Goal: Task Accomplishment & Management: Use online tool/utility

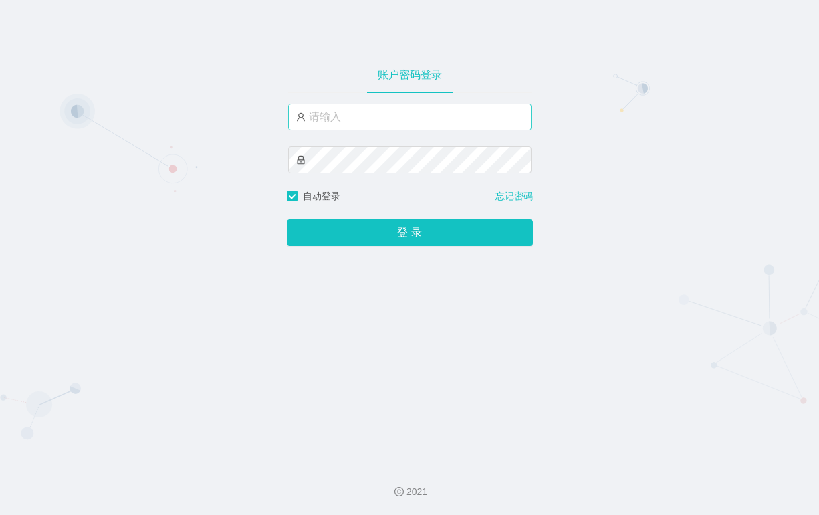
click at [329, 118] on input "text" at bounding box center [409, 117] width 243 height 27
click at [350, 120] on input "text" at bounding box center [409, 117] width 243 height 27
paste input "admin"
type input "admin"
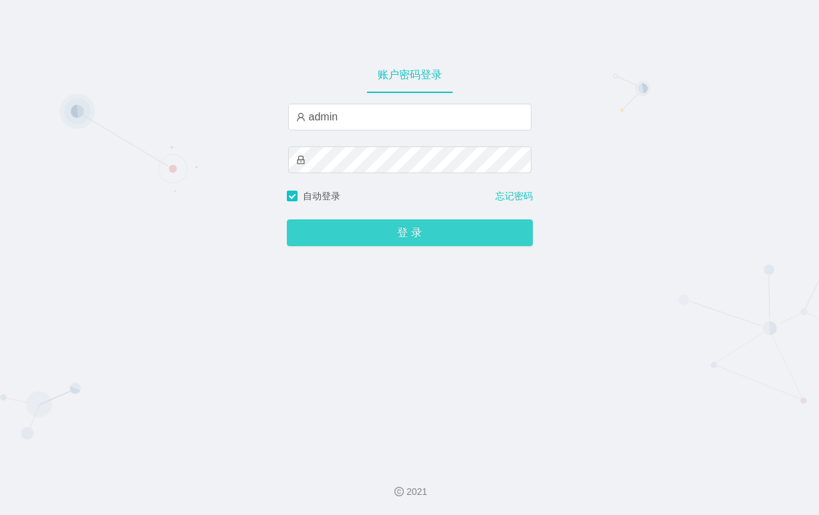
click at [328, 230] on button "登 录" at bounding box center [410, 232] width 246 height 27
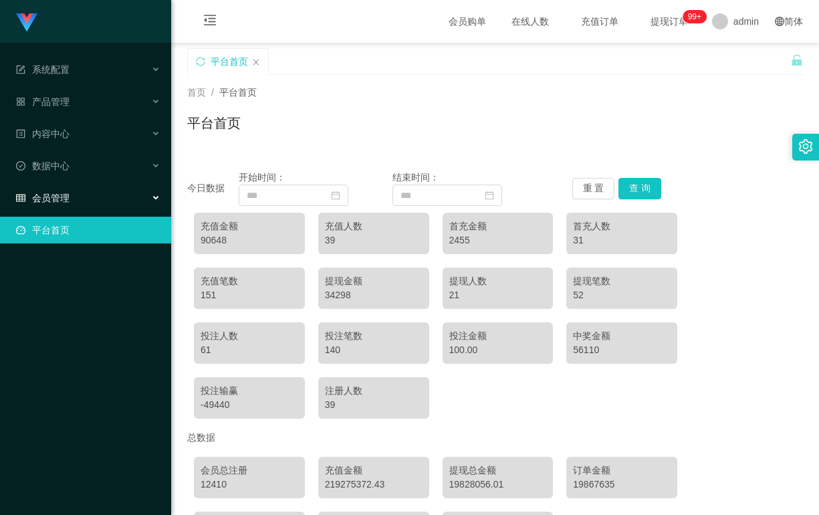
drag, startPoint x: 51, startPoint y: 194, endPoint x: 76, endPoint y: 225, distance: 39.9
click at [51, 194] on span "会员管理" at bounding box center [42, 197] width 53 height 11
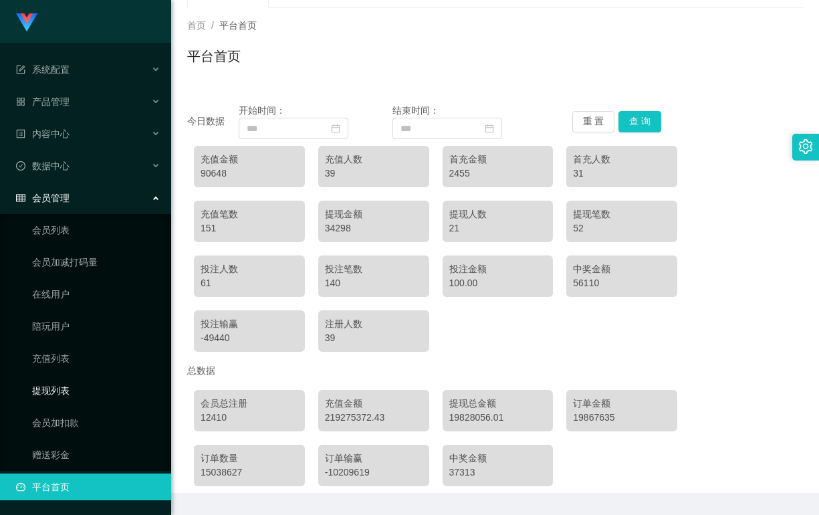
scroll to position [107, 0]
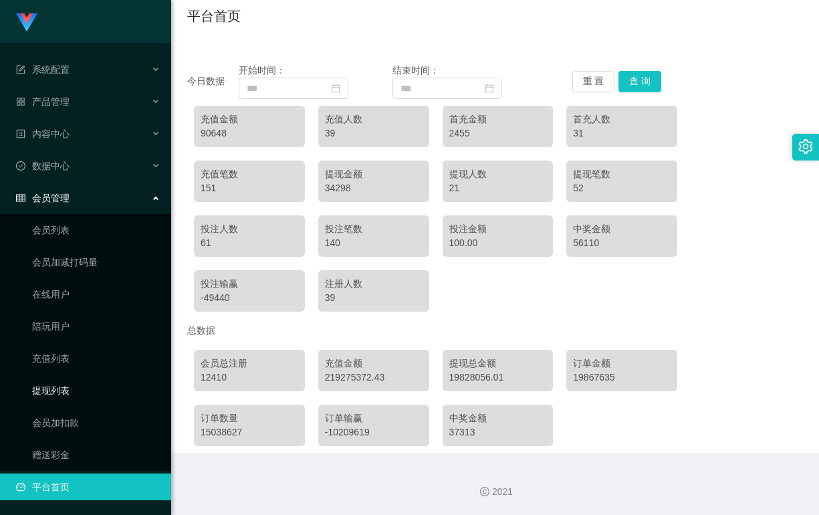
click at [72, 392] on link "提现列表" at bounding box center [96, 390] width 128 height 27
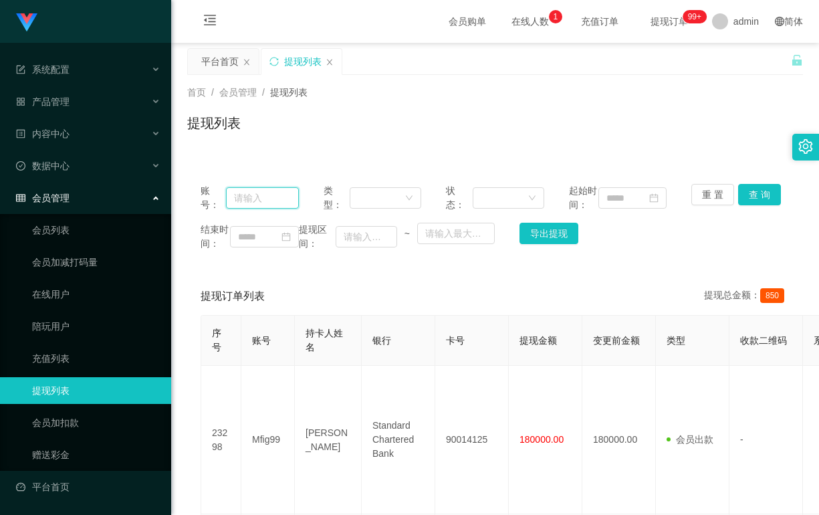
click at [248, 206] on input "text" at bounding box center [262, 197] width 73 height 21
type input "HYT"
click at [752, 192] on button "查 询" at bounding box center [759, 194] width 43 height 21
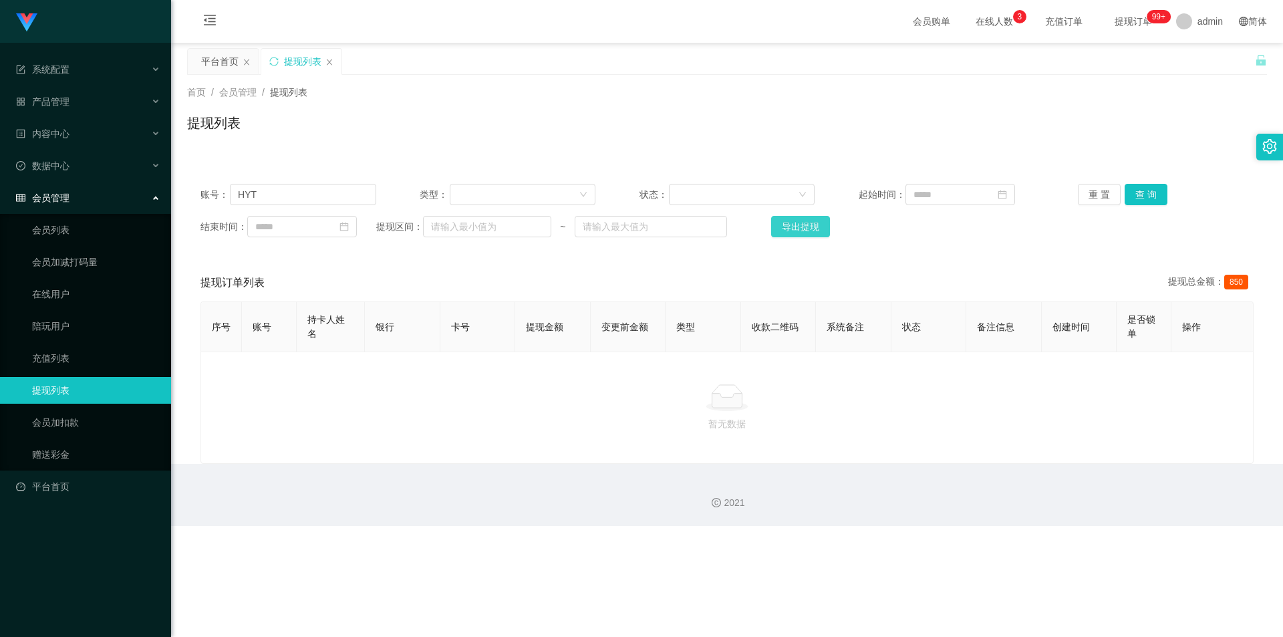
click at [797, 230] on button "导出提现" at bounding box center [800, 226] width 59 height 21
